Goal: Information Seeking & Learning: Compare options

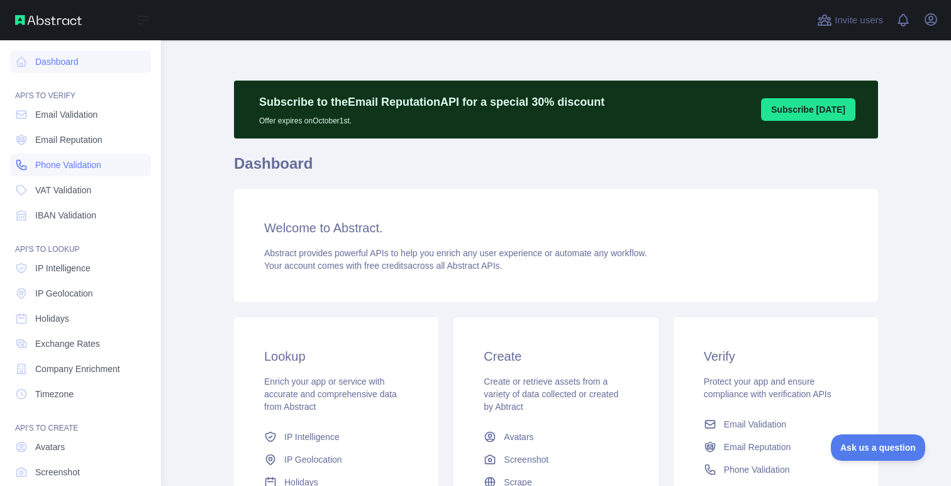
click at [55, 163] on span "Phone Validation" at bounding box center [68, 165] width 66 height 13
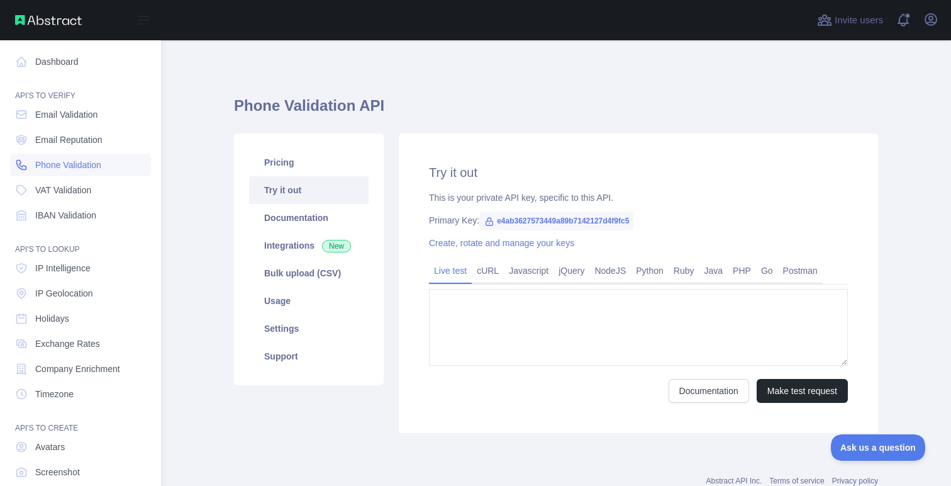
type textarea "**********"
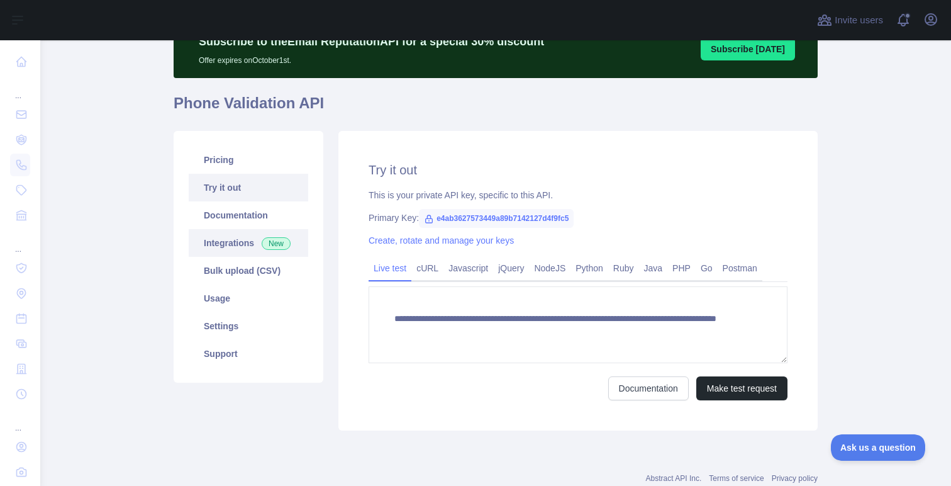
scroll to position [64, 0]
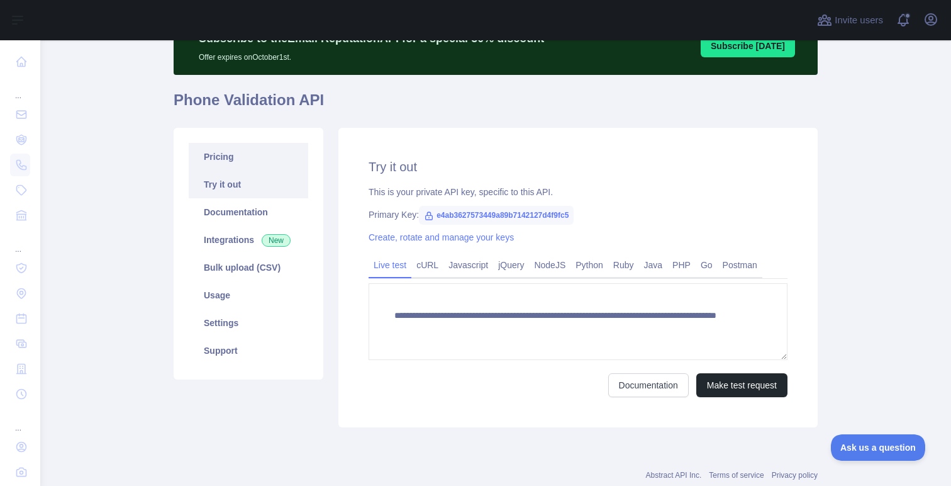
click at [225, 157] on link "Pricing" at bounding box center [249, 157] width 120 height 28
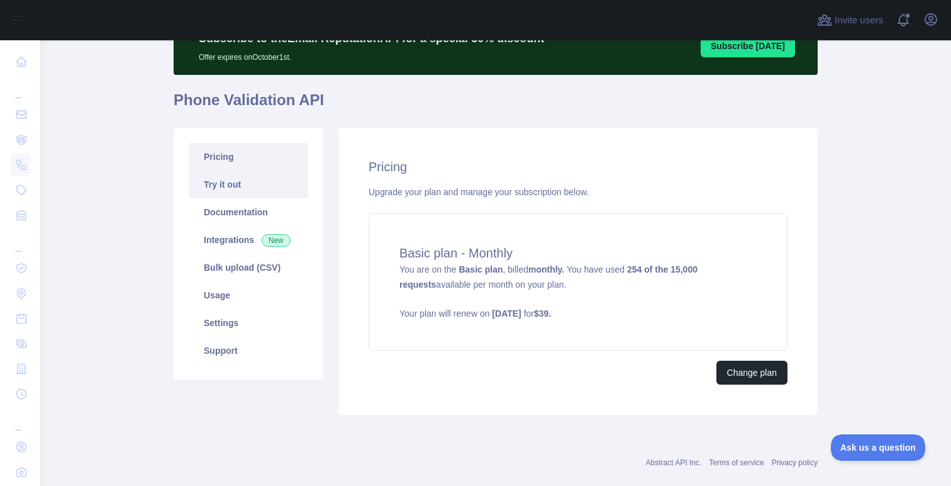
click at [230, 188] on link "Try it out" at bounding box center [249, 184] width 120 height 28
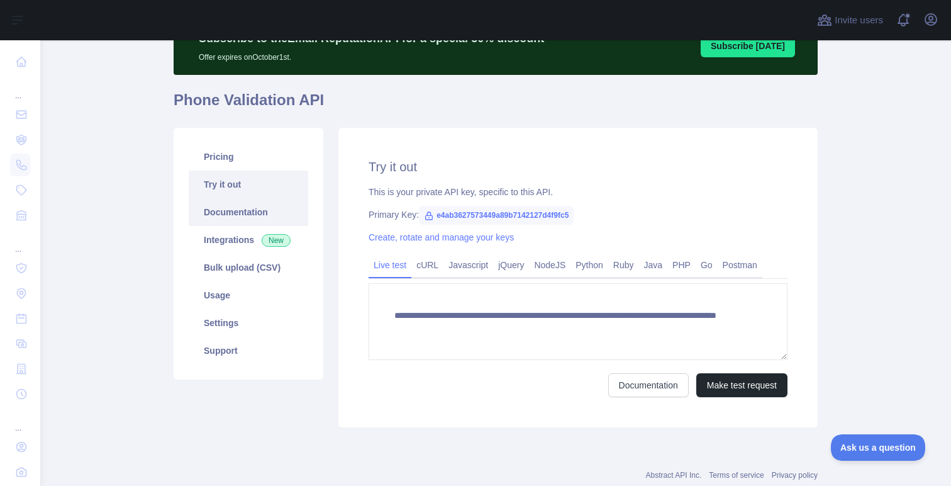
click at [228, 207] on link "Documentation" at bounding box center [249, 212] width 120 height 28
click at [222, 245] on link "Integrations New" at bounding box center [249, 240] width 120 height 28
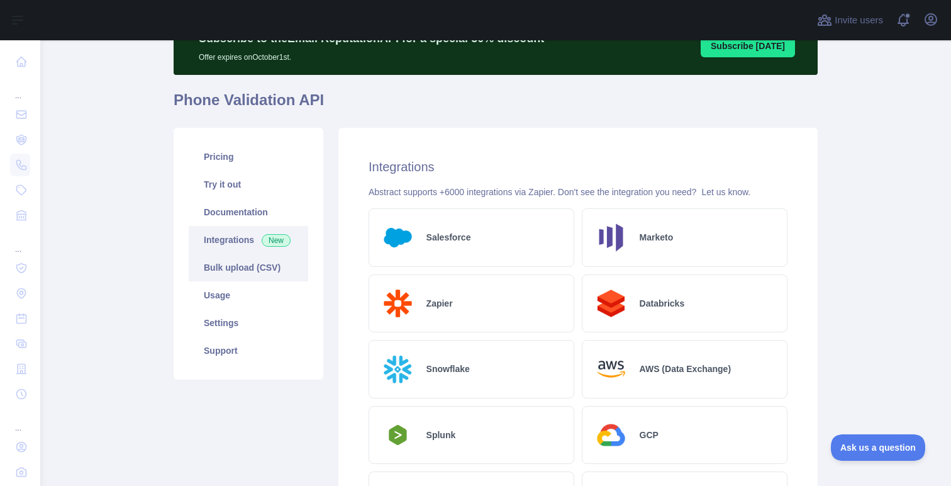
click at [230, 277] on link "Bulk upload (CSV)" at bounding box center [249, 268] width 120 height 28
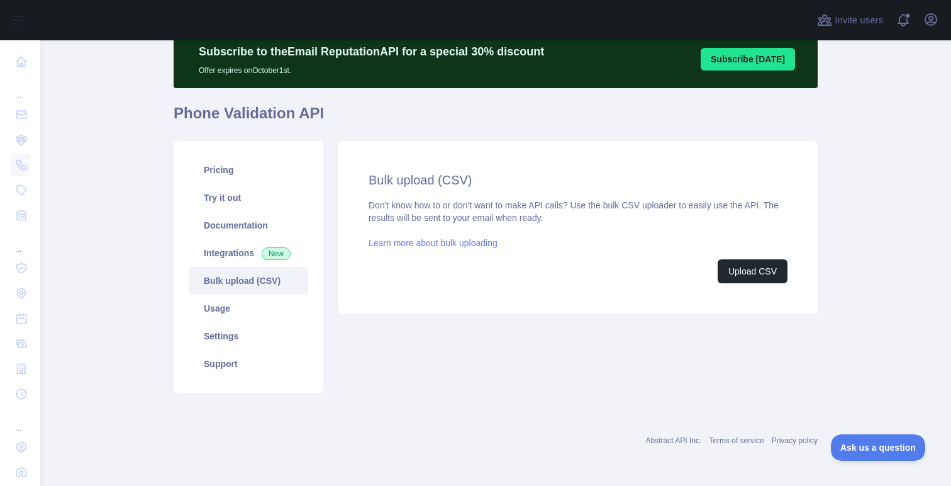
scroll to position [50, 0]
click at [224, 315] on link "Usage" at bounding box center [249, 308] width 120 height 28
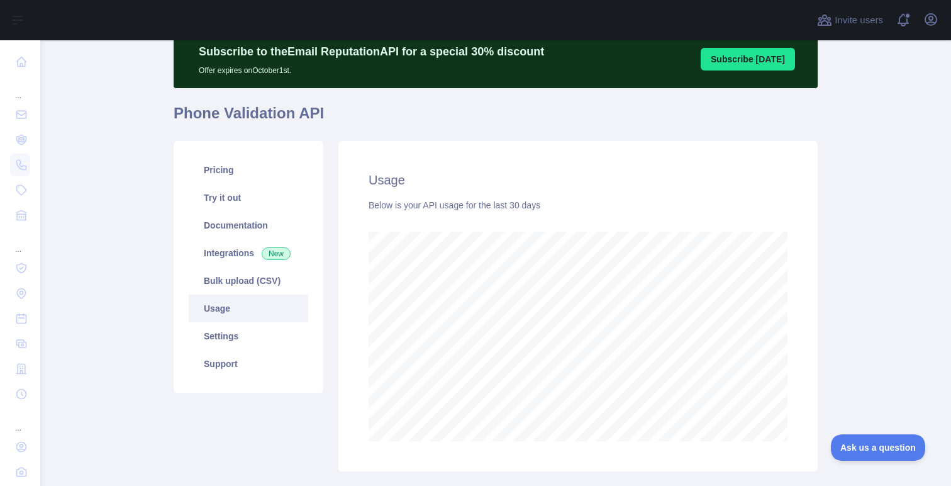
scroll to position [129, 0]
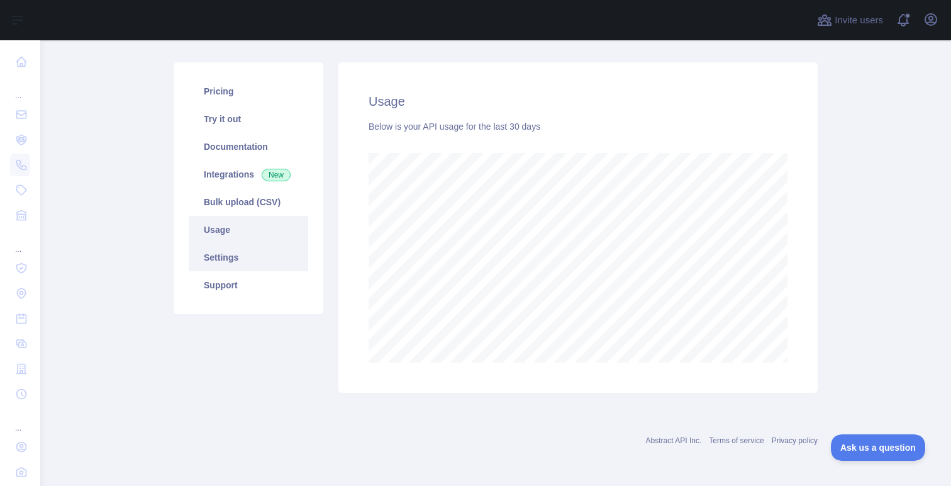
click at [249, 257] on link "Settings" at bounding box center [249, 257] width 120 height 28
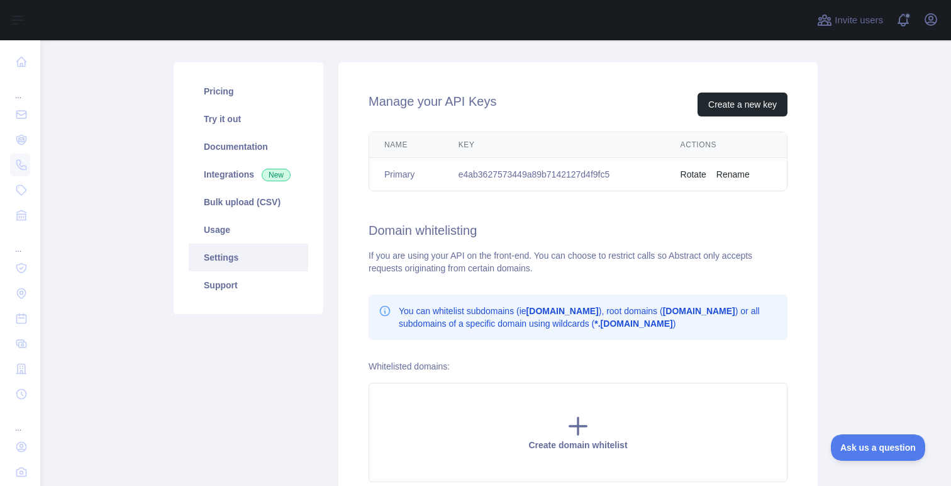
scroll to position [249, 0]
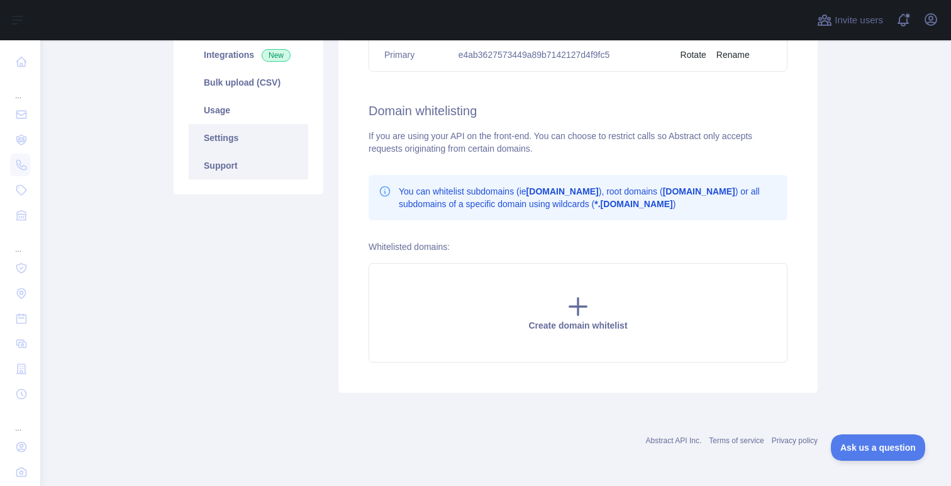
click at [229, 165] on link "Support" at bounding box center [249, 166] width 120 height 28
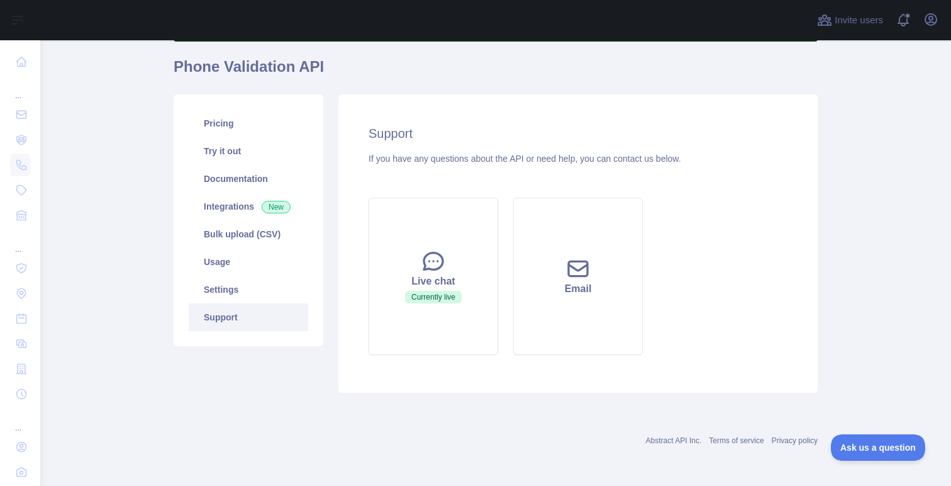
scroll to position [97, 0]
click at [259, 294] on link "Settings" at bounding box center [249, 290] width 120 height 28
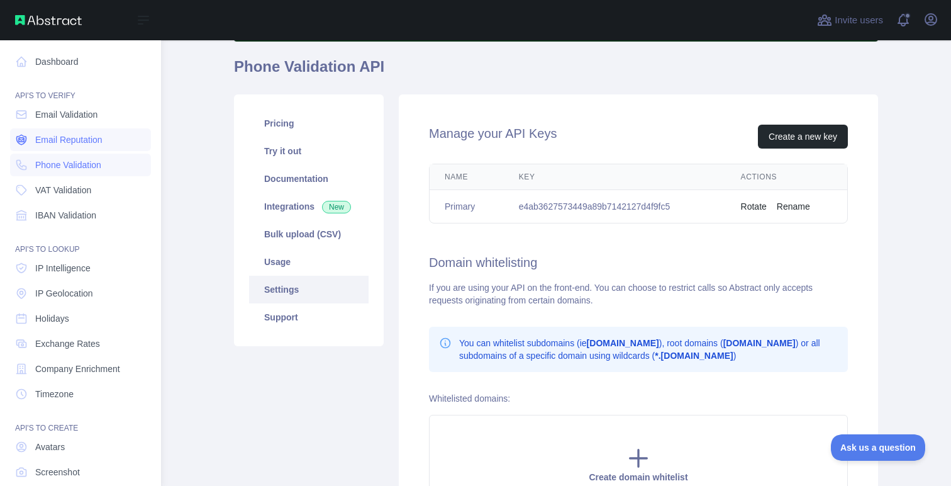
click at [80, 138] on span "Email Reputation" at bounding box center [68, 139] width 67 height 13
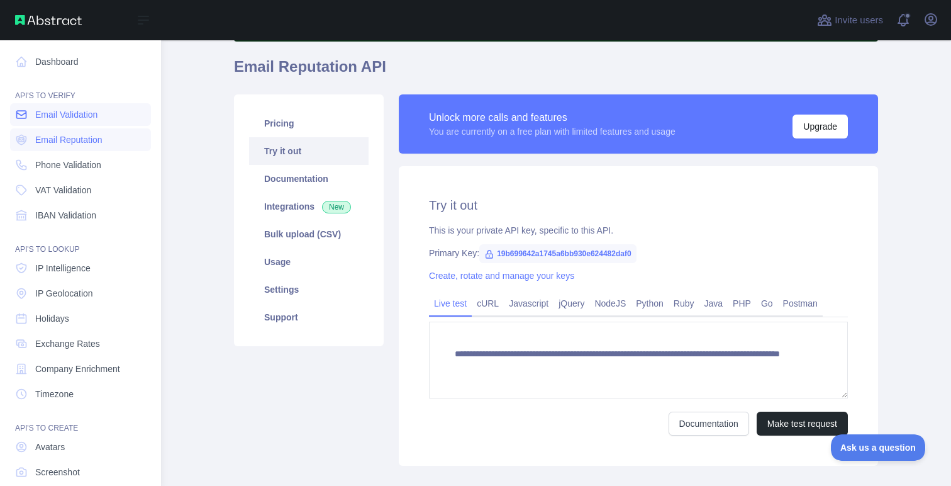
click at [54, 117] on span "Email Validation" at bounding box center [66, 114] width 62 height 13
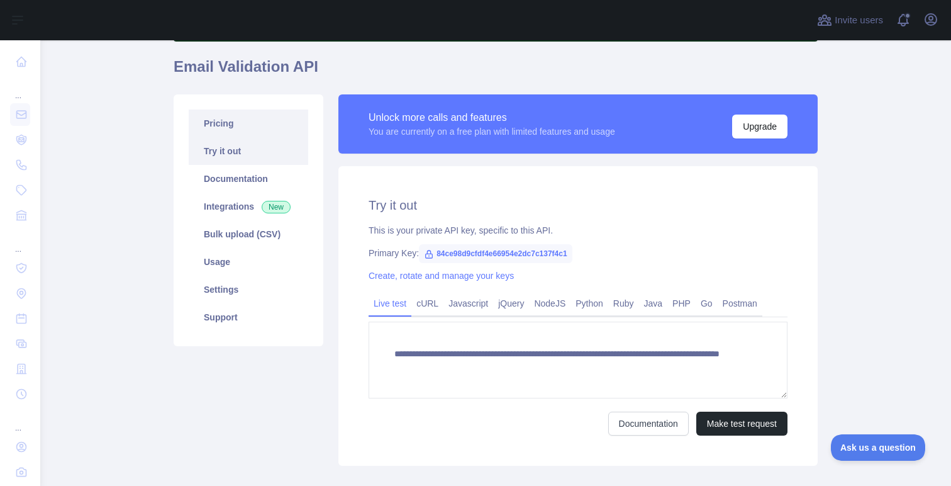
click at [232, 121] on link "Pricing" at bounding box center [249, 123] width 120 height 28
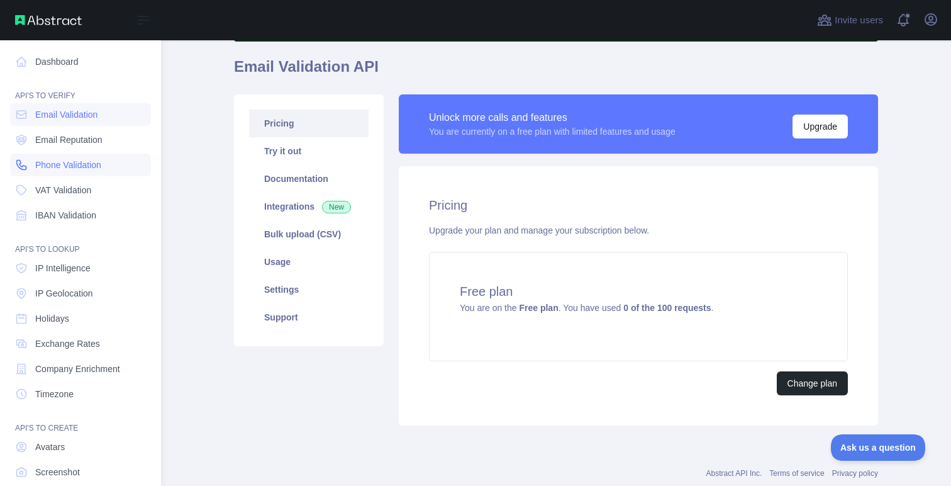
click at [50, 165] on span "Phone Validation" at bounding box center [68, 165] width 66 height 13
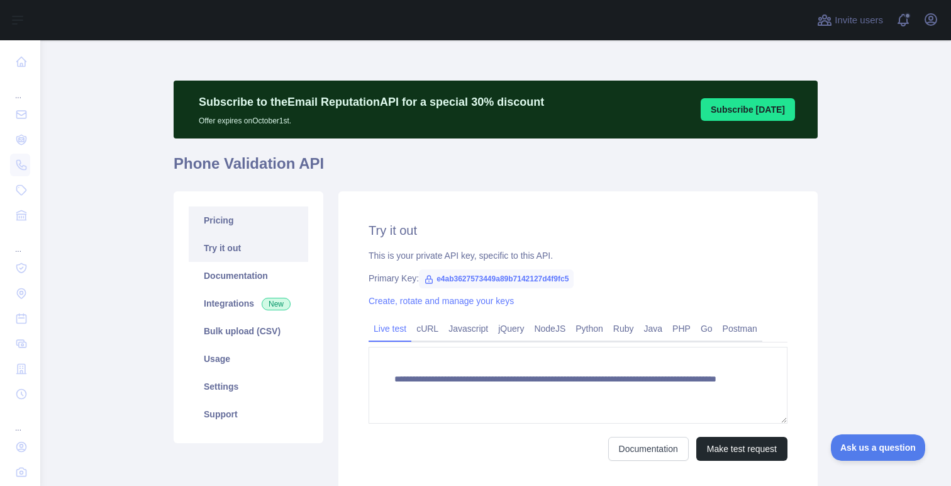
click at [244, 219] on link "Pricing" at bounding box center [249, 220] width 120 height 28
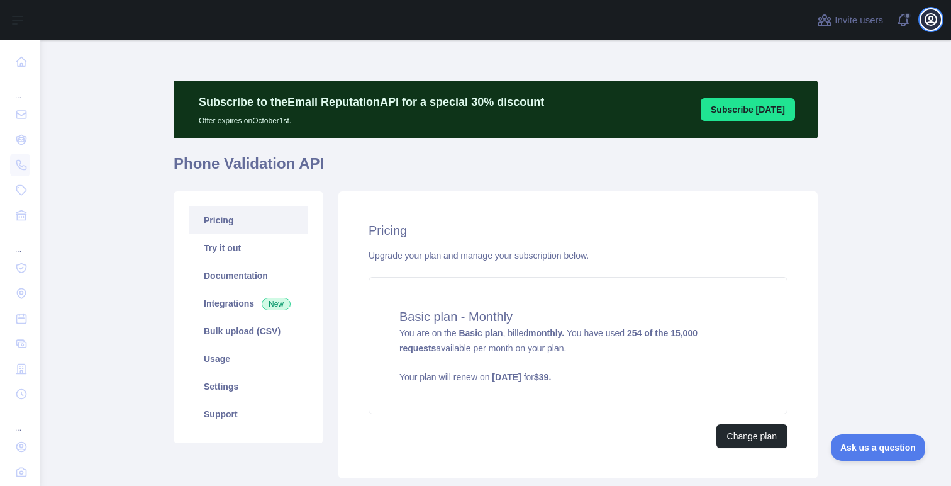
click at [929, 17] on icon "button" at bounding box center [931, 19] width 15 height 15
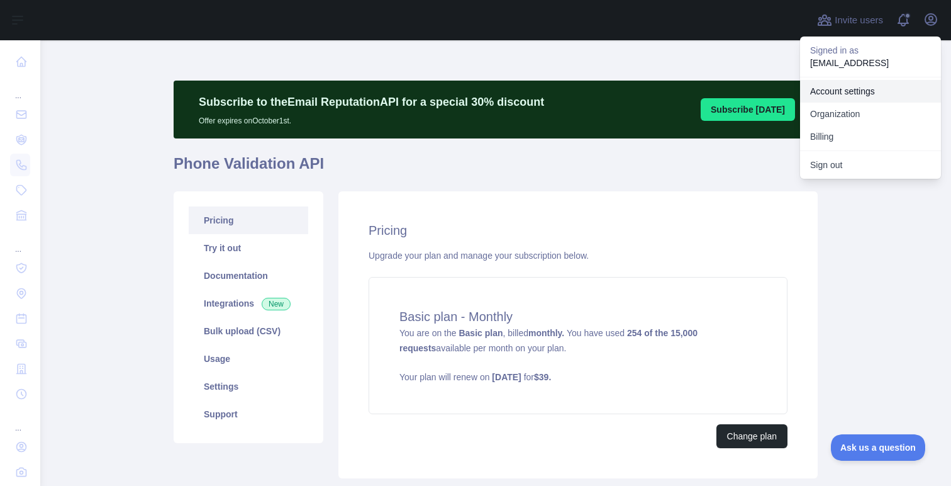
click at [854, 91] on link "Account settings" at bounding box center [870, 91] width 141 height 23
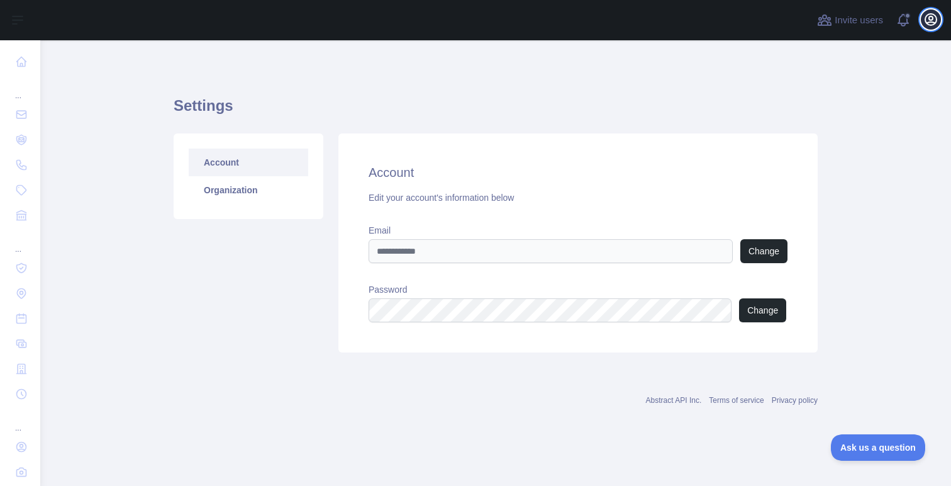
click at [934, 17] on icon "button" at bounding box center [931, 19] width 15 height 15
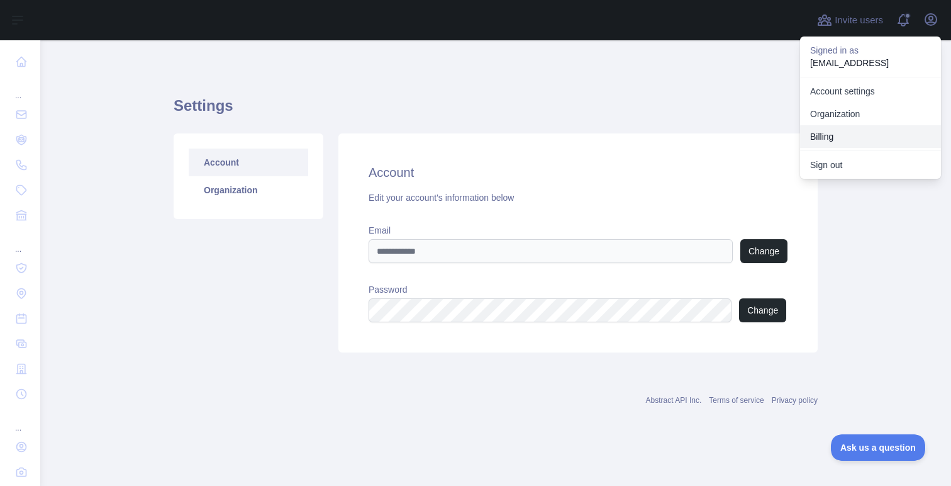
click at [843, 139] on button "Billing" at bounding box center [870, 136] width 141 height 23
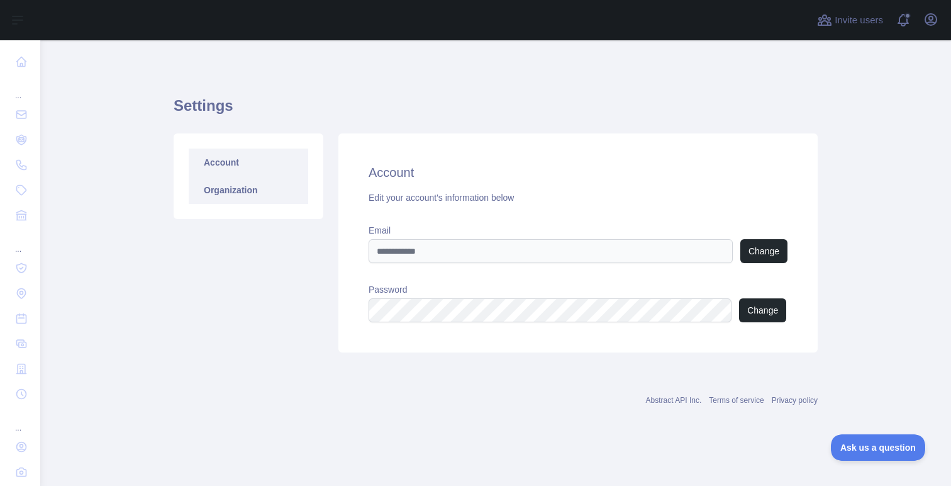
click at [221, 186] on link "Organization" at bounding box center [249, 190] width 120 height 28
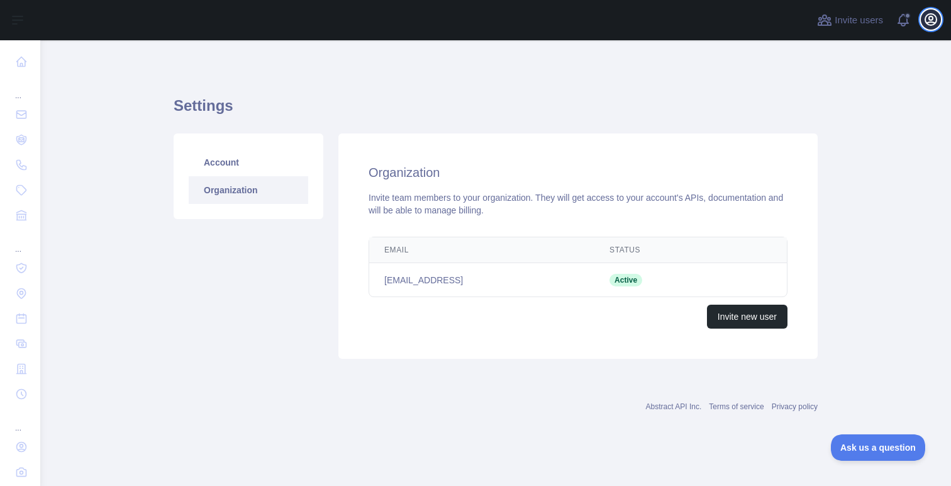
click at [929, 20] on icon "button" at bounding box center [931, 19] width 15 height 15
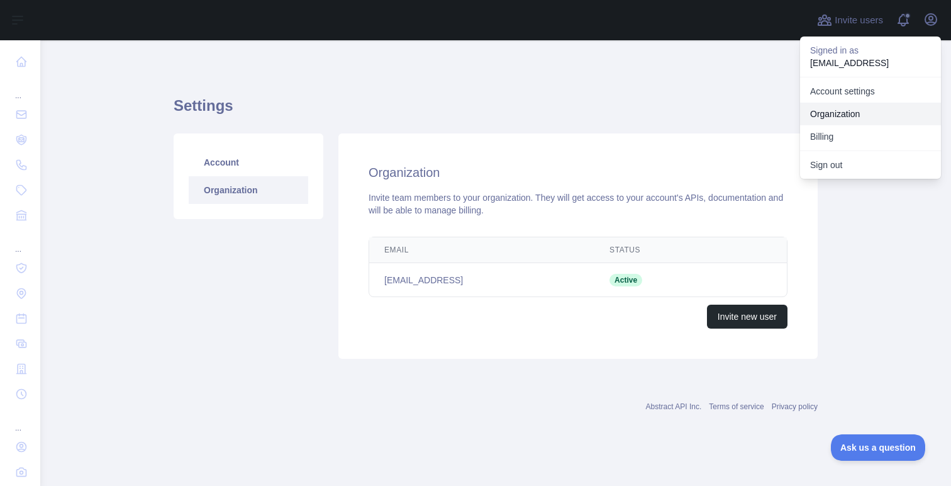
click at [851, 106] on link "Organization" at bounding box center [870, 114] width 141 height 23
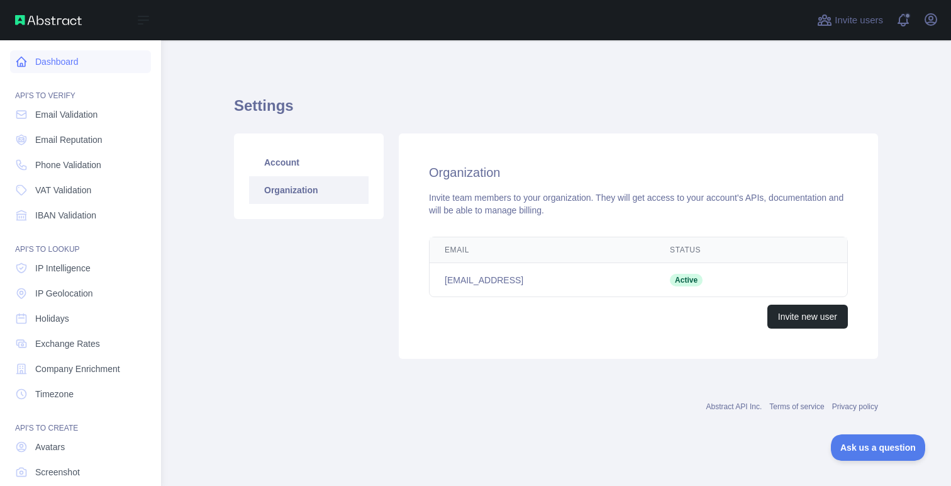
click at [43, 57] on link "Dashboard" at bounding box center [80, 61] width 141 height 23
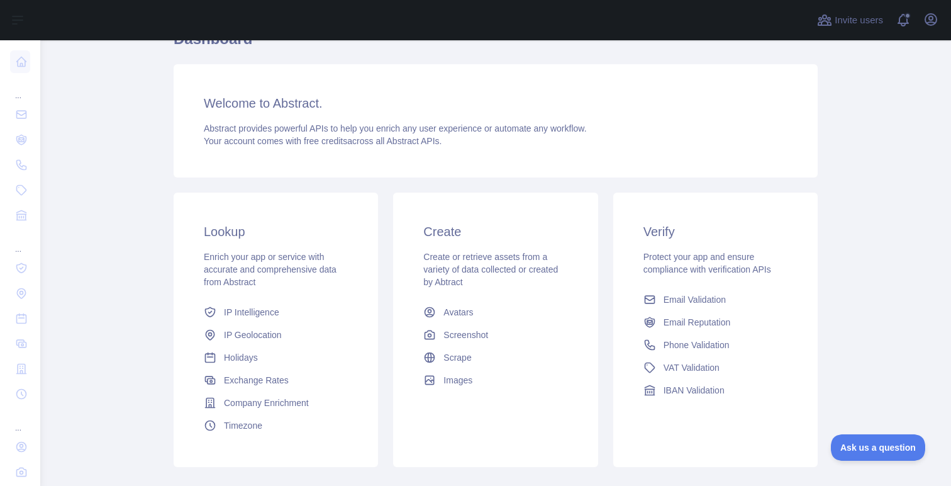
scroll to position [131, 0]
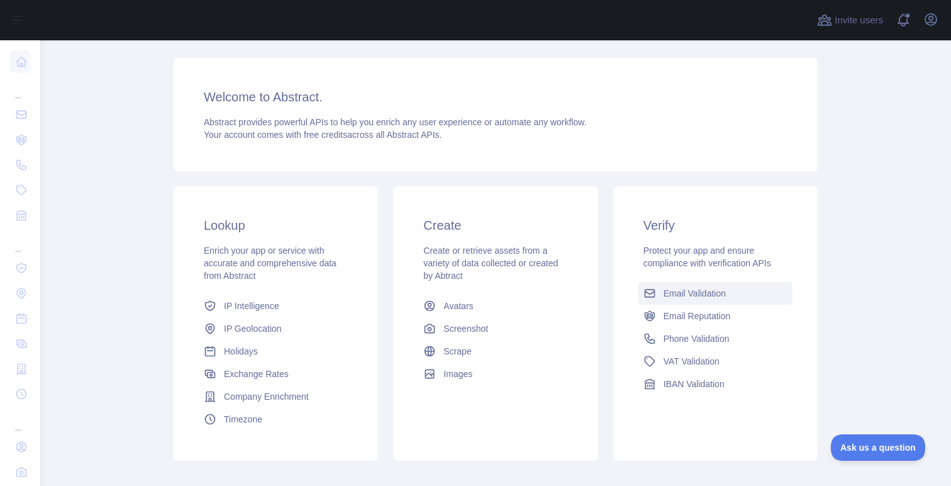
click at [745, 294] on link "Email Validation" at bounding box center [716, 293] width 154 height 23
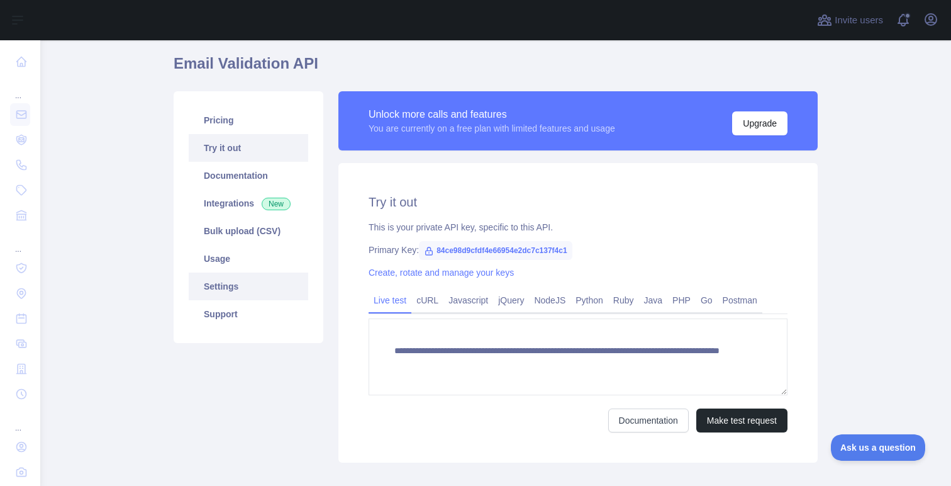
scroll to position [104, 0]
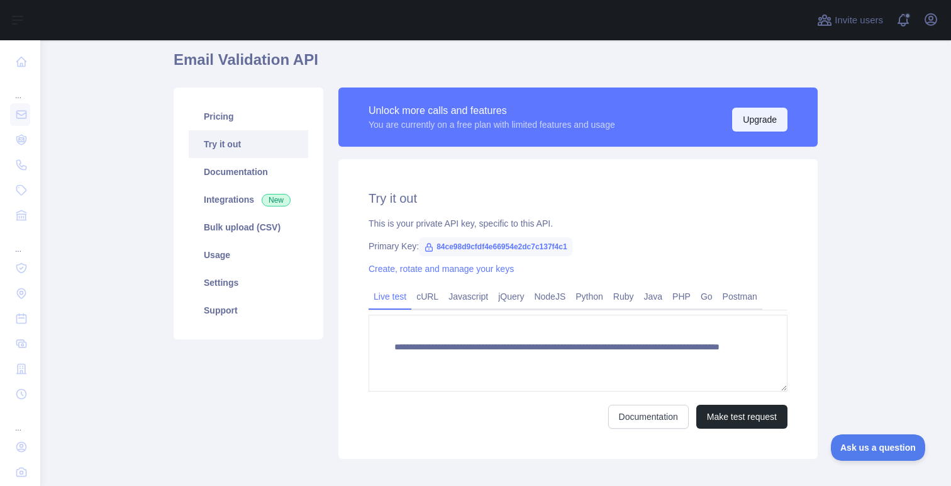
click at [754, 118] on button "Upgrade" at bounding box center [759, 120] width 55 height 24
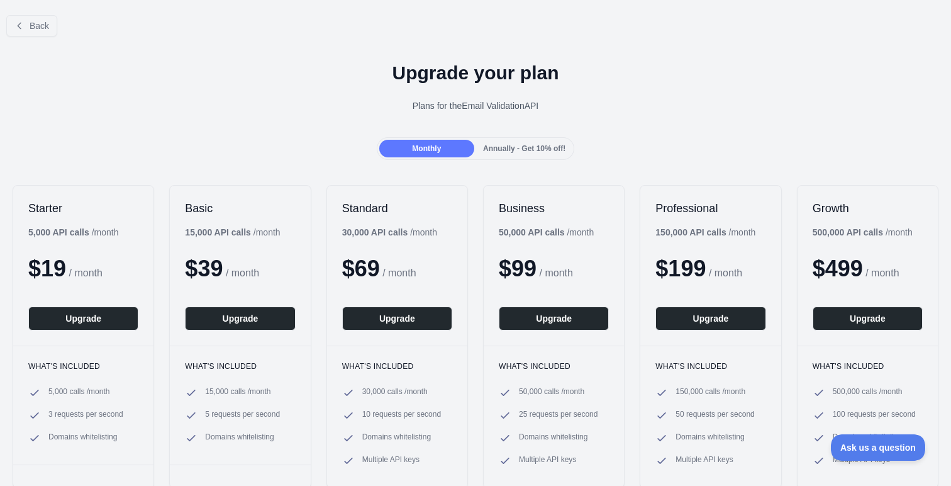
click at [199, 162] on div "Back Upgrade your plan Plans for the Email Validation API Monthly Annually - Ge…" at bounding box center [475, 279] width 951 height 549
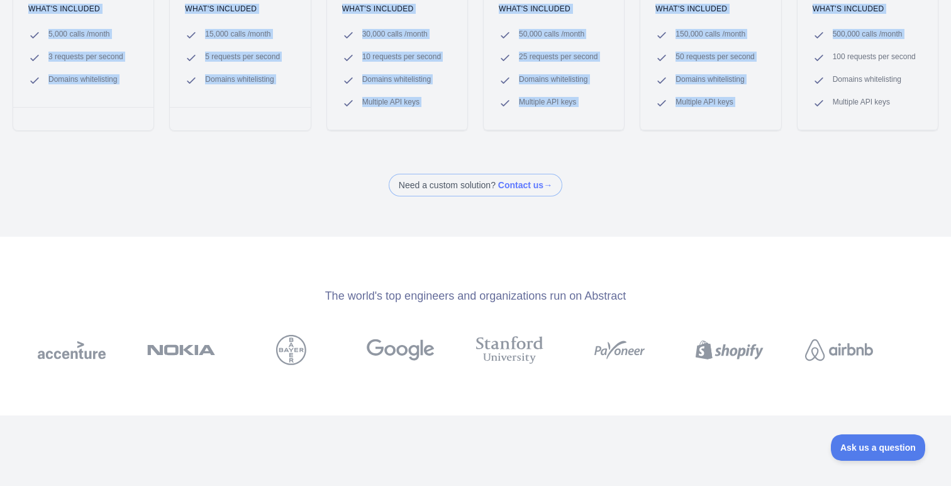
scroll to position [354, 0]
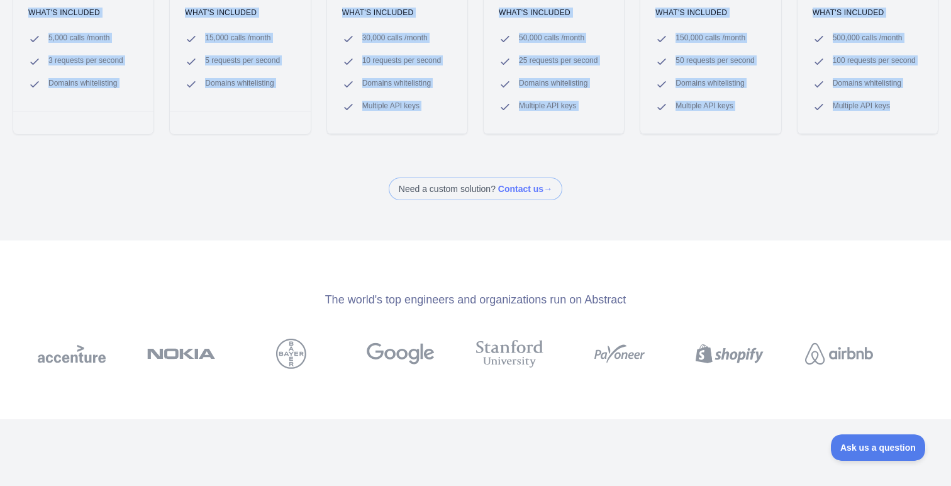
drag, startPoint x: 333, startPoint y: 74, endPoint x: 932, endPoint y: 137, distance: 602.2
copy div "Upgrade your plan Plans for the Email Validation API Monthly Annually - Get 10%…"
